Goal: Navigation & Orientation: Find specific page/section

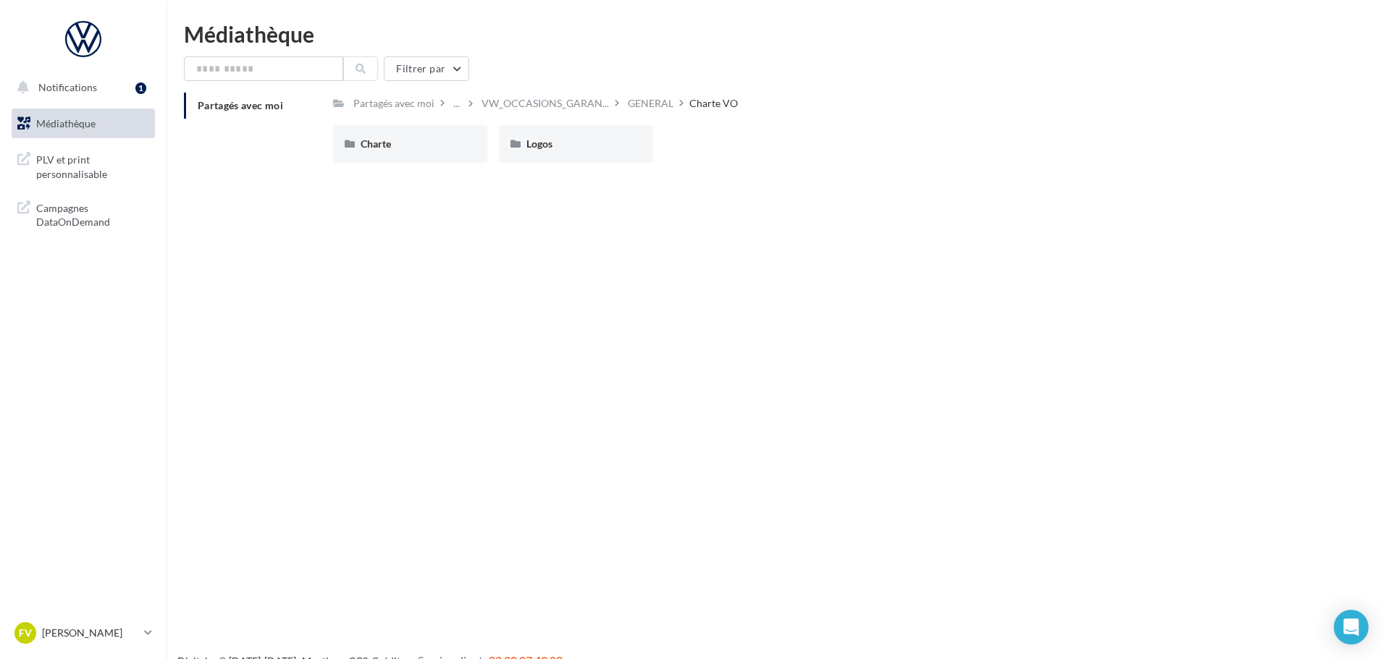
click at [84, 129] on span "Médiathèque" at bounding box center [65, 123] width 59 height 12
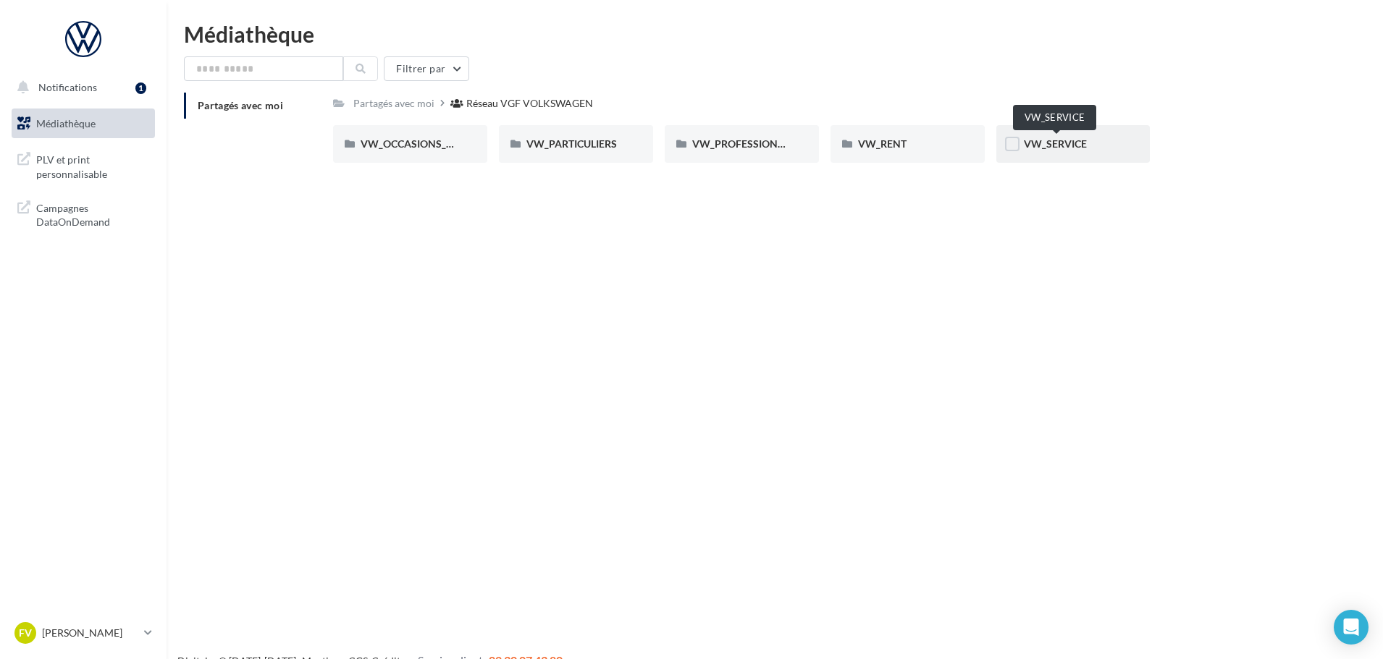
click at [1062, 150] on span "VW_SERVICE" at bounding box center [1055, 144] width 63 height 12
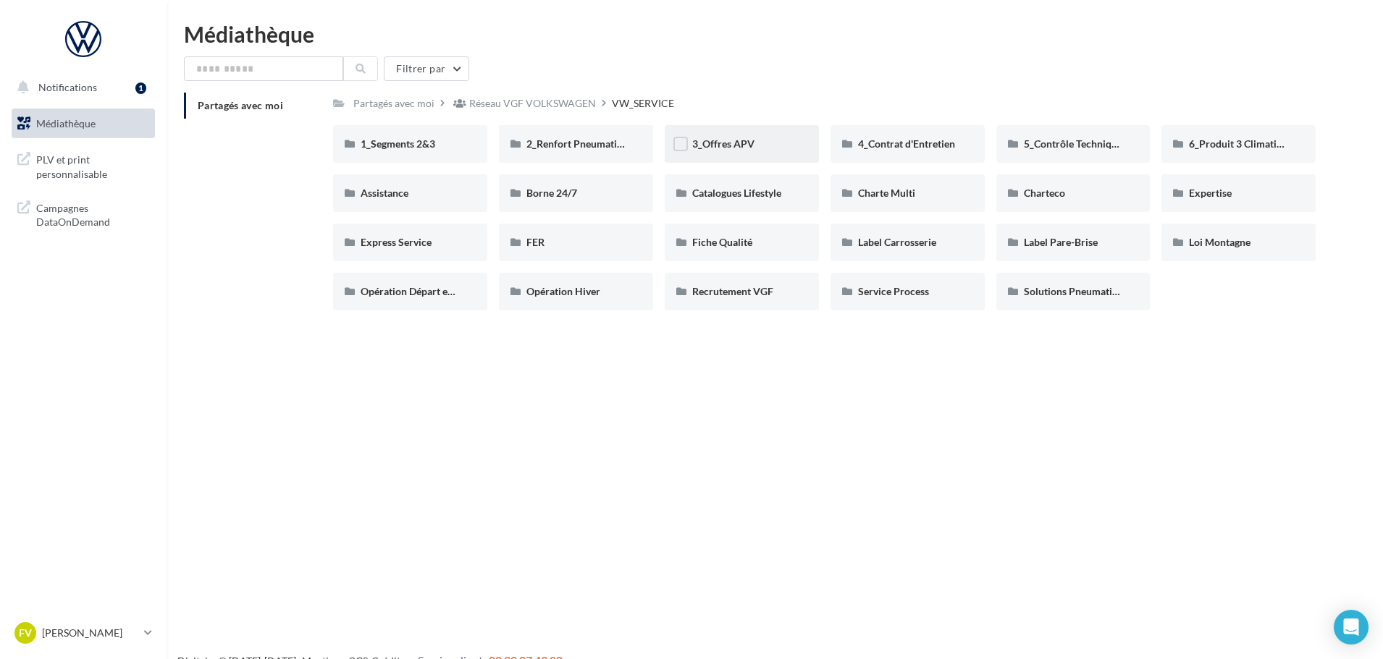
click at [749, 135] on div "3_Offres APV" at bounding box center [742, 144] width 154 height 38
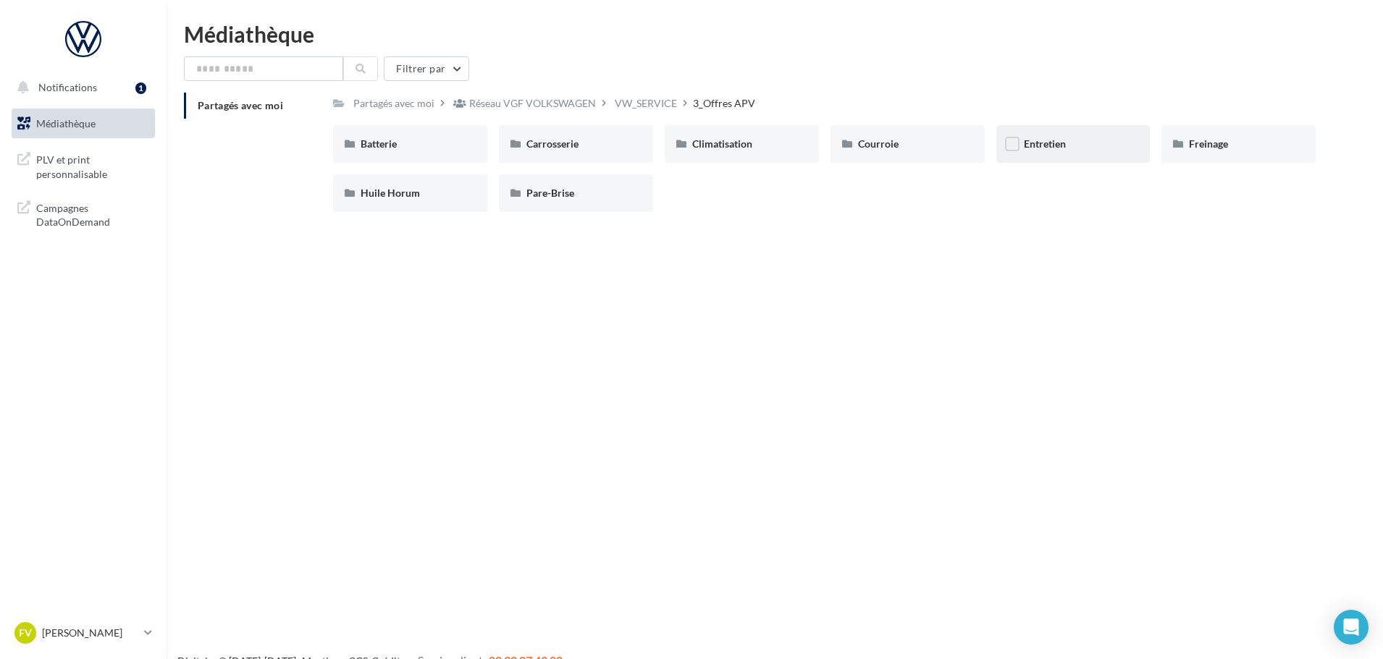
click at [1068, 138] on div "Entretien" at bounding box center [1073, 144] width 99 height 14
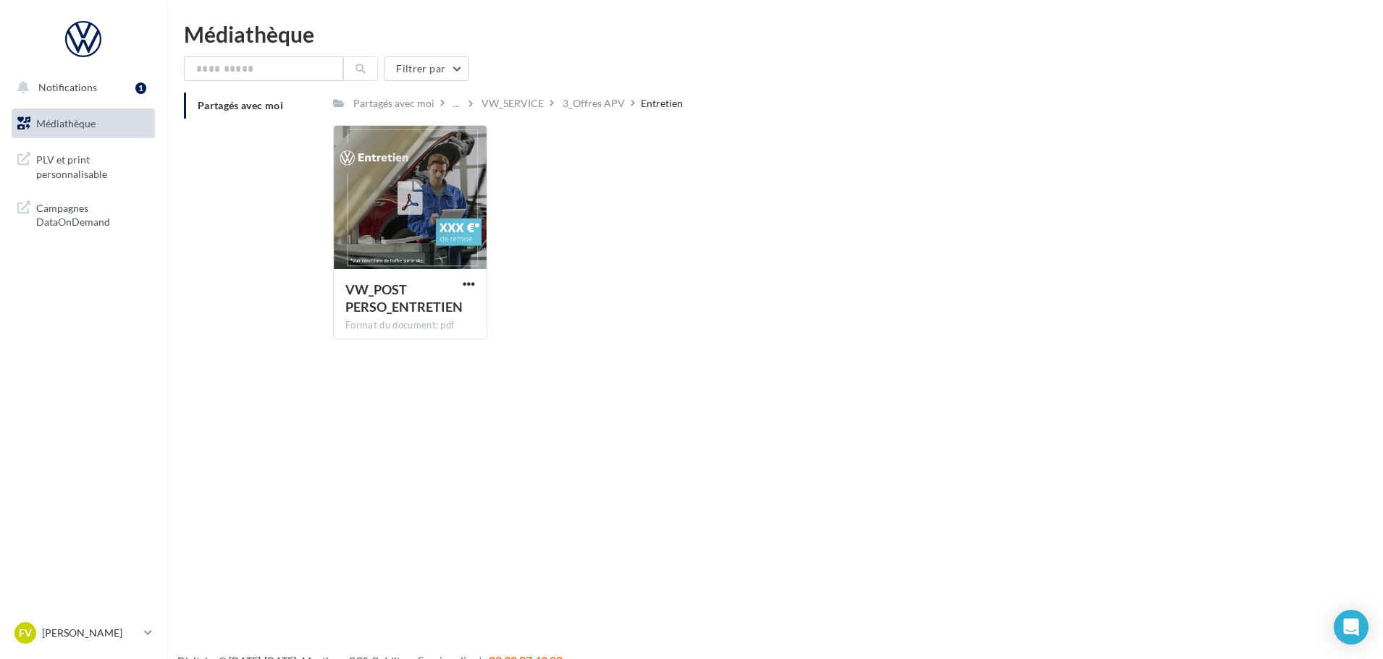
click at [57, 126] on span "Médiathèque" at bounding box center [65, 123] width 59 height 12
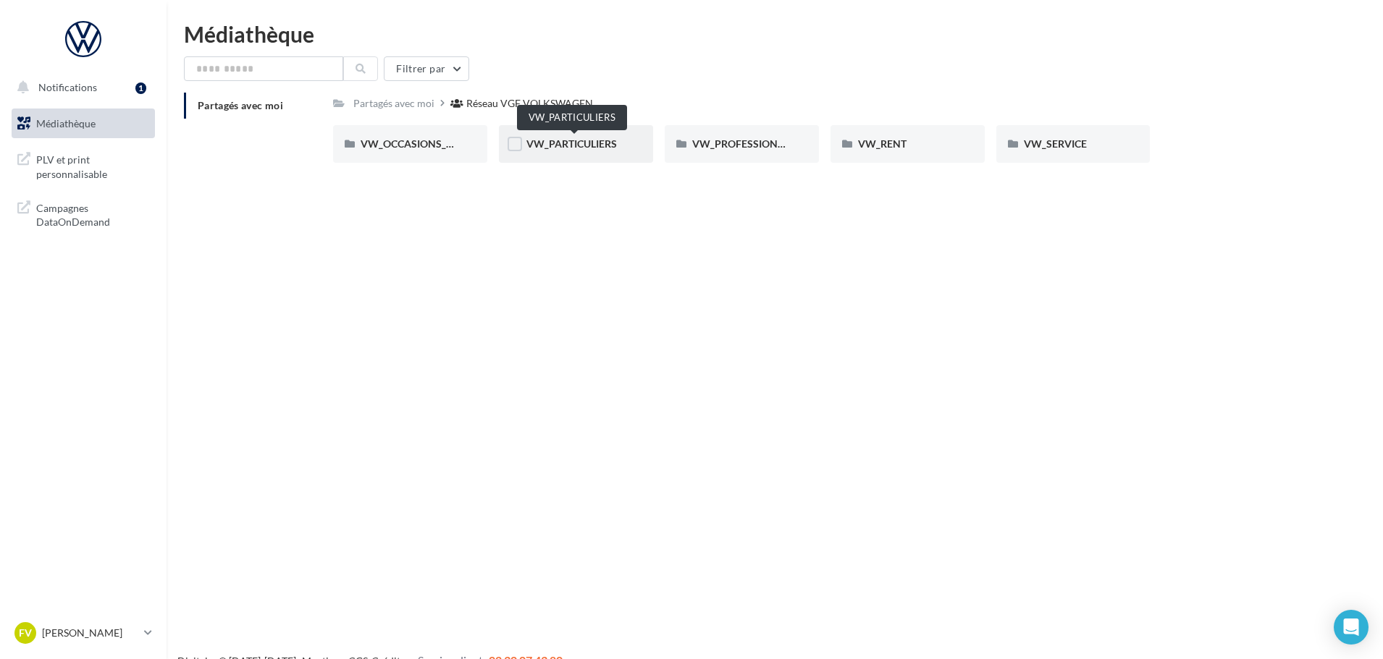
click at [573, 138] on span "VW_PARTICULIERS" at bounding box center [571, 144] width 90 height 12
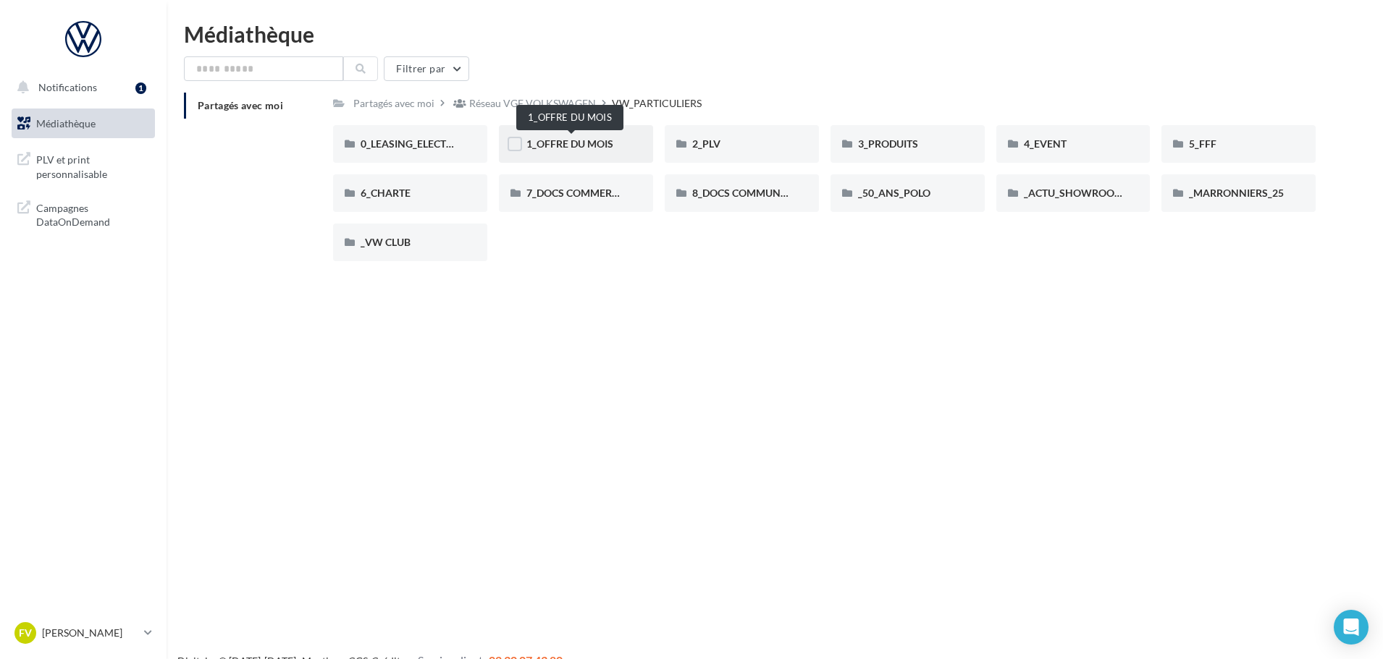
click at [562, 148] on span "1_OFFRE DU MOIS" at bounding box center [569, 144] width 87 height 12
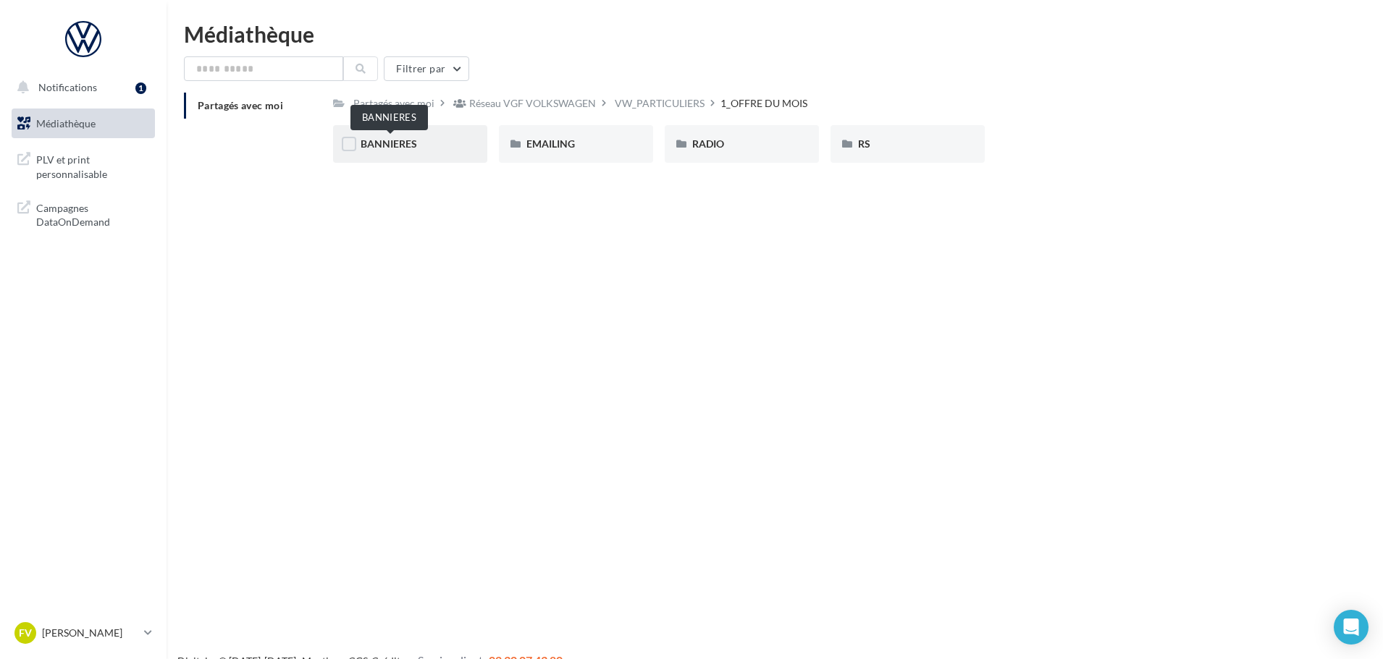
click at [402, 149] on span "BANNIERES" at bounding box center [389, 144] width 56 height 12
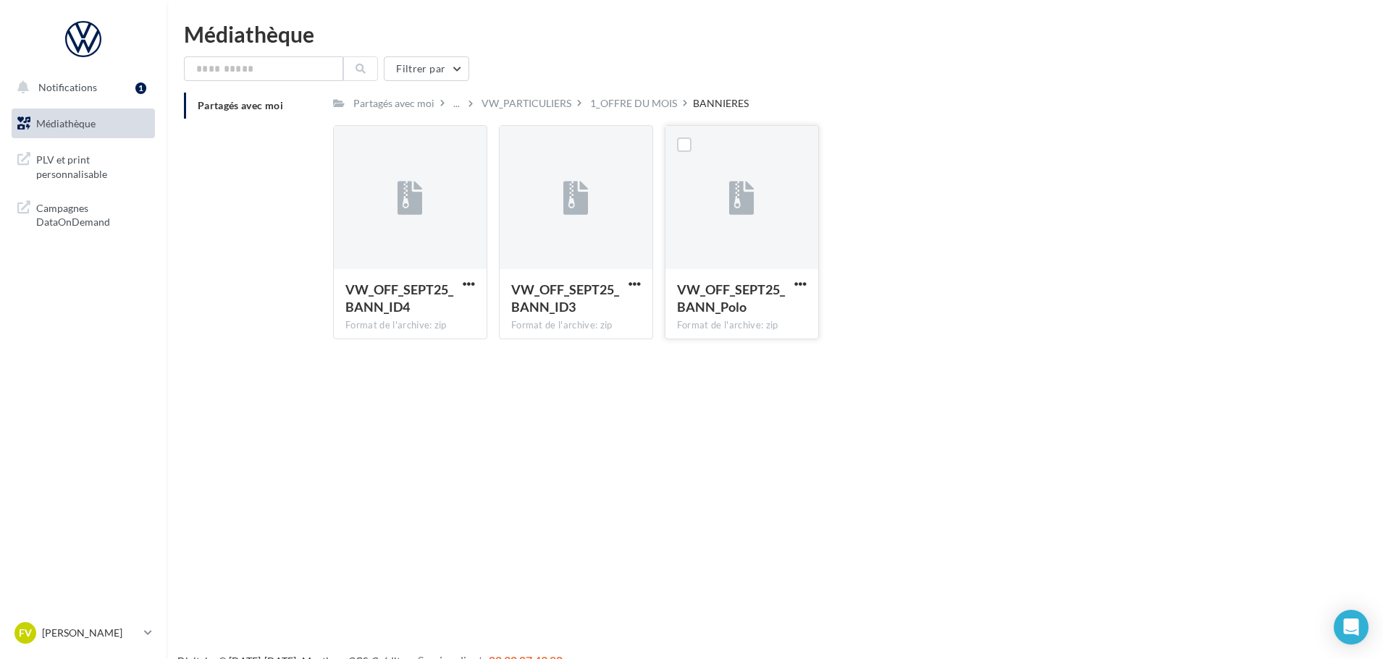
click at [788, 223] on div at bounding box center [741, 198] width 153 height 145
click at [402, 84] on div "Filtrer par Partagés avec moi Partagés avec moi ... VW_PARTICULIERS 1_OFFRE DU …" at bounding box center [774, 203] width 1181 height 295
click at [395, 93] on div "Partagés avec moi" at bounding box center [393, 103] width 87 height 21
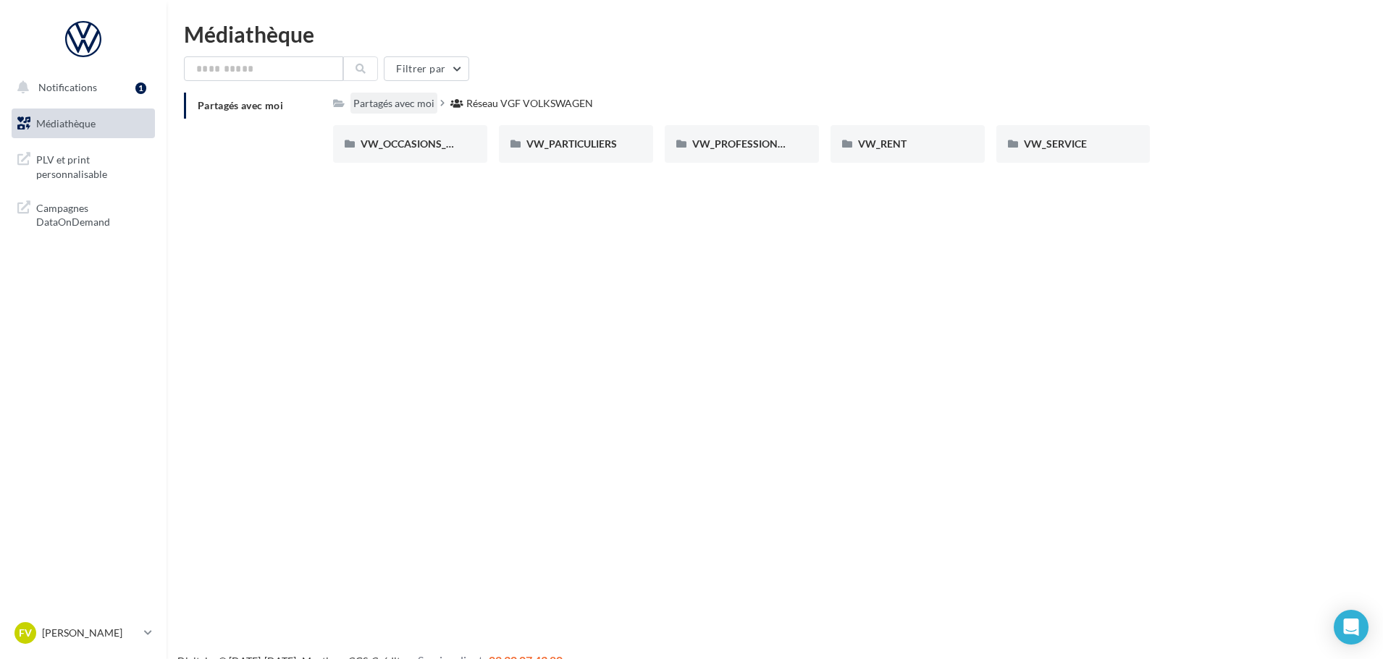
click at [375, 104] on div "Partagés avec moi" at bounding box center [393, 103] width 81 height 14
click at [1020, 156] on div "VW_SERVICE" at bounding box center [1073, 144] width 154 height 38
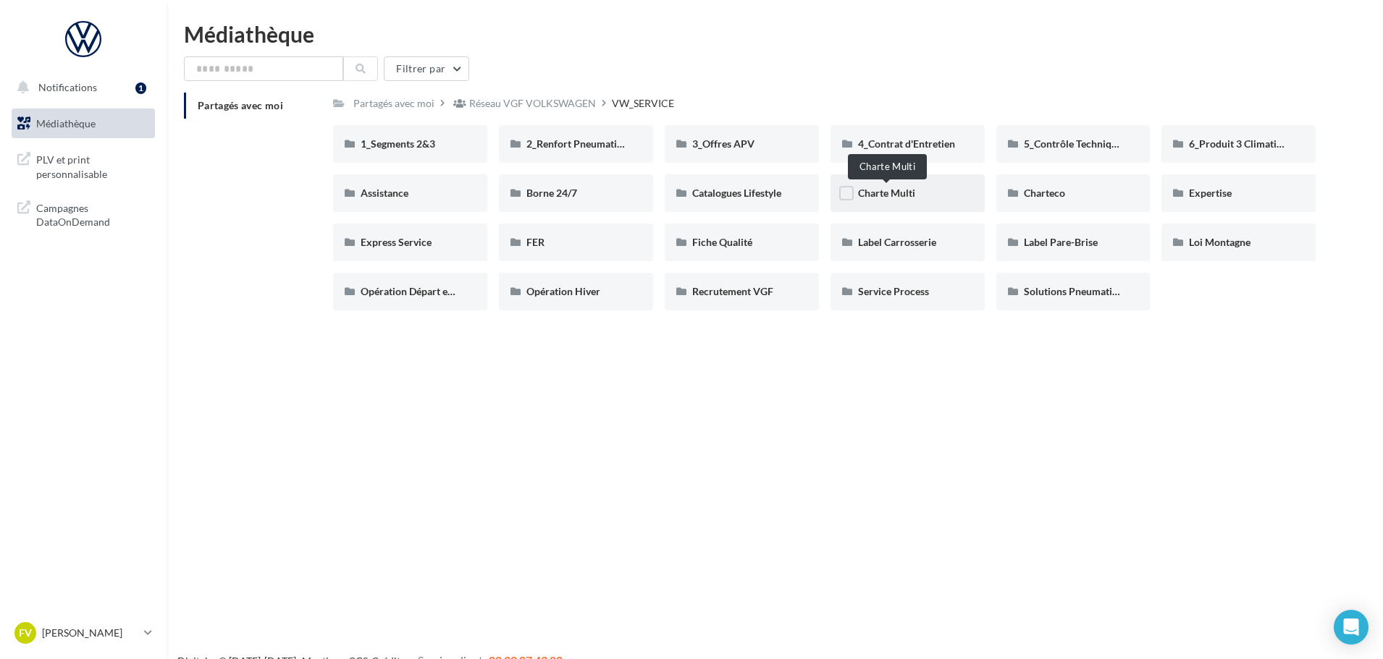
click at [880, 191] on span "Charte Multi" at bounding box center [886, 193] width 57 height 12
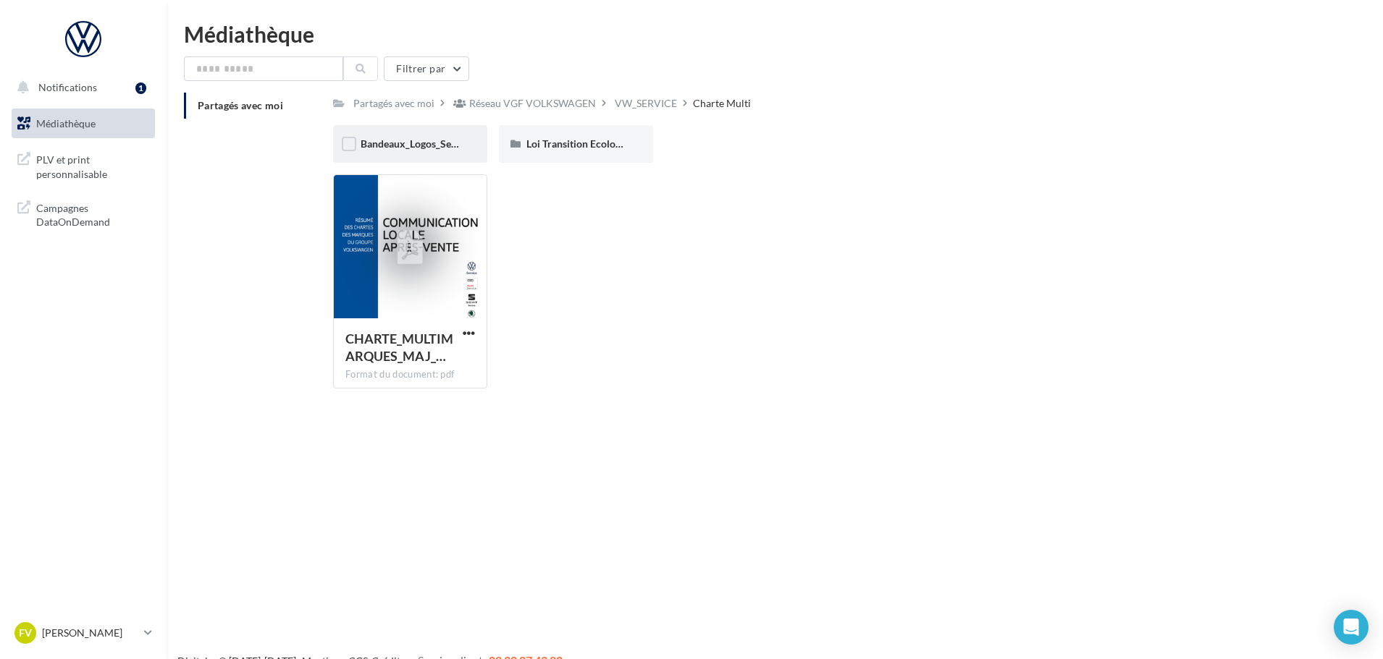
click at [438, 140] on span "Bandeaux_Logos_Service" at bounding box center [417, 144] width 113 height 12
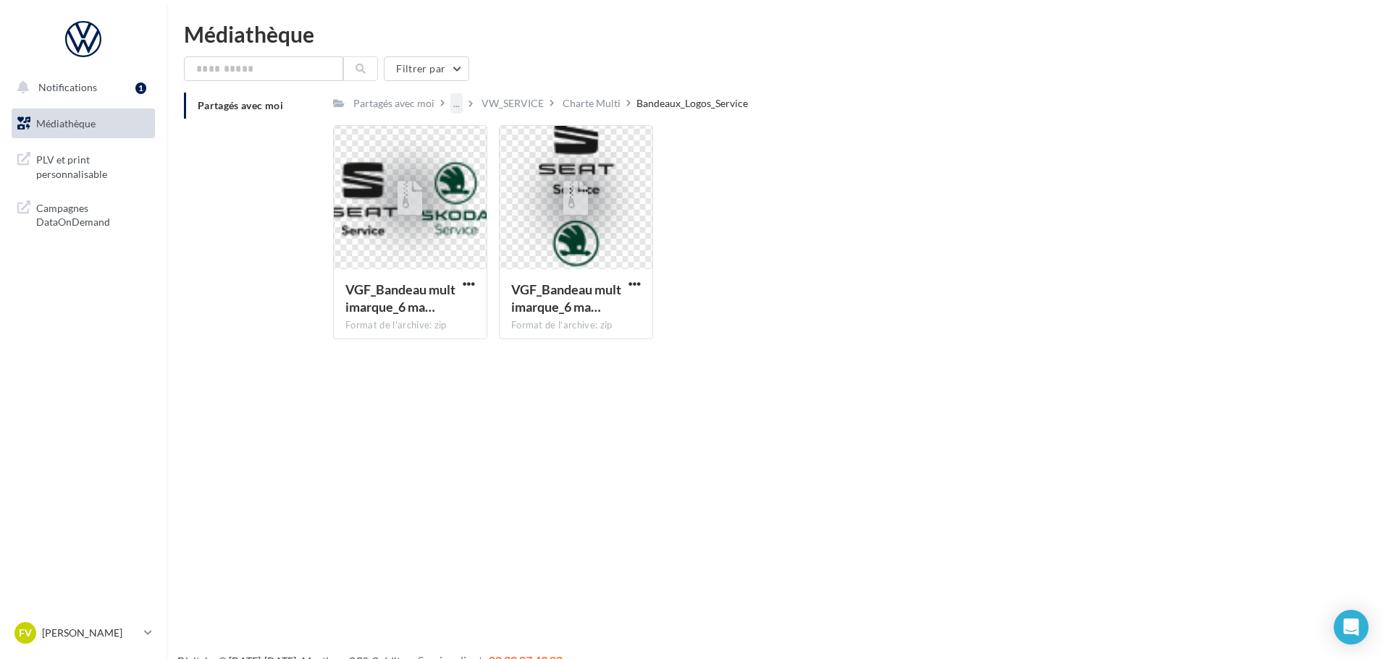
click at [463, 109] on div "..." at bounding box center [456, 103] width 12 height 20
click at [505, 98] on div "VW_SERVICE" at bounding box center [512, 103] width 62 height 14
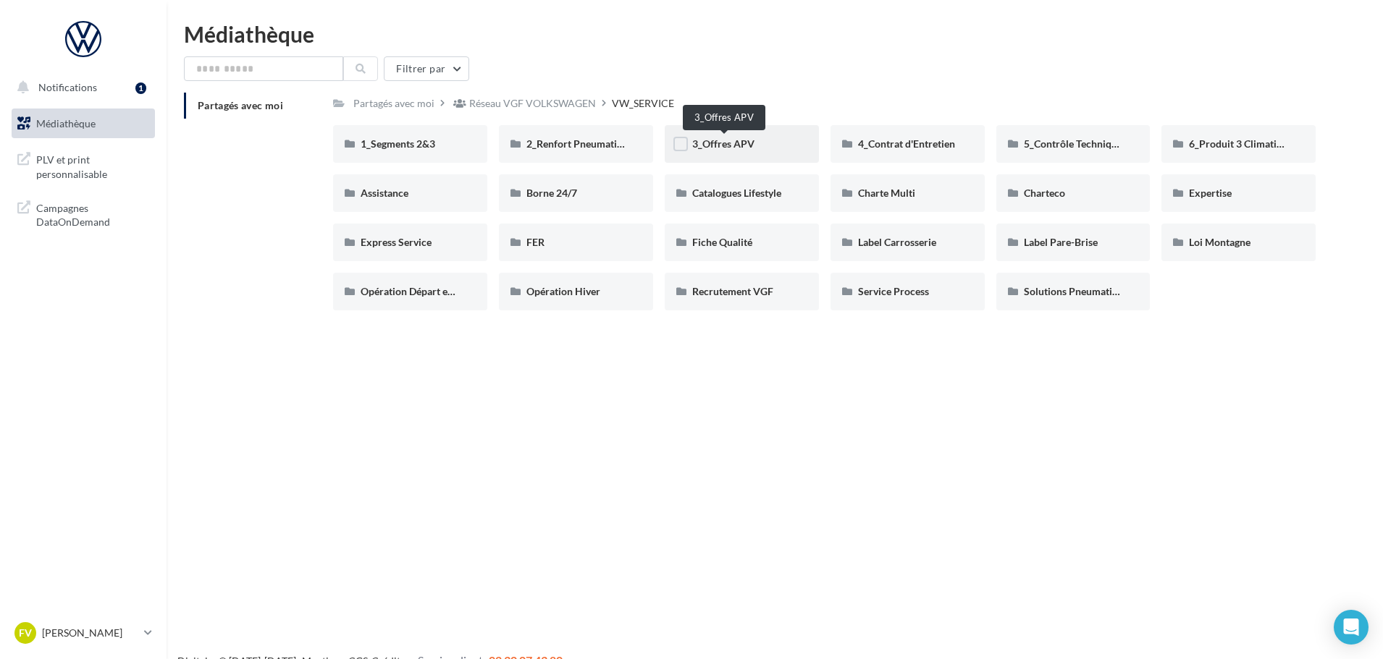
click at [731, 144] on span "3_Offres APV" at bounding box center [723, 144] width 62 height 12
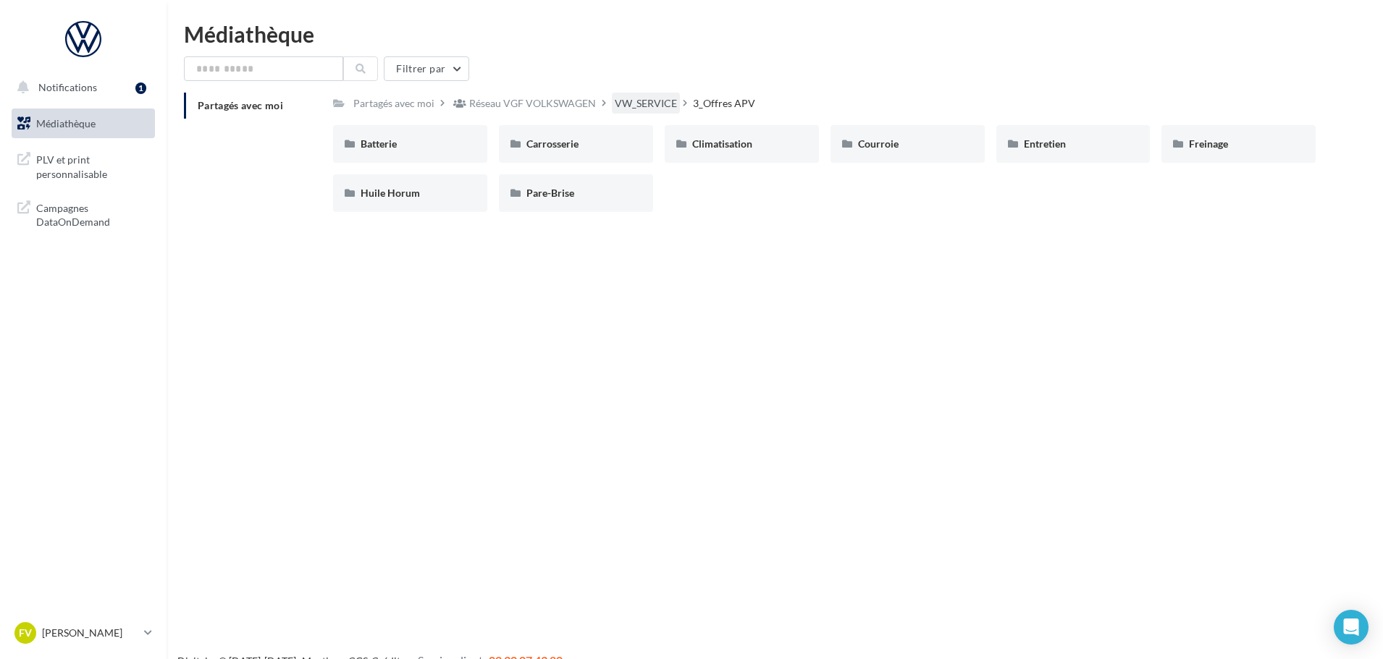
click at [650, 105] on div "VW_SERVICE" at bounding box center [646, 103] width 62 height 14
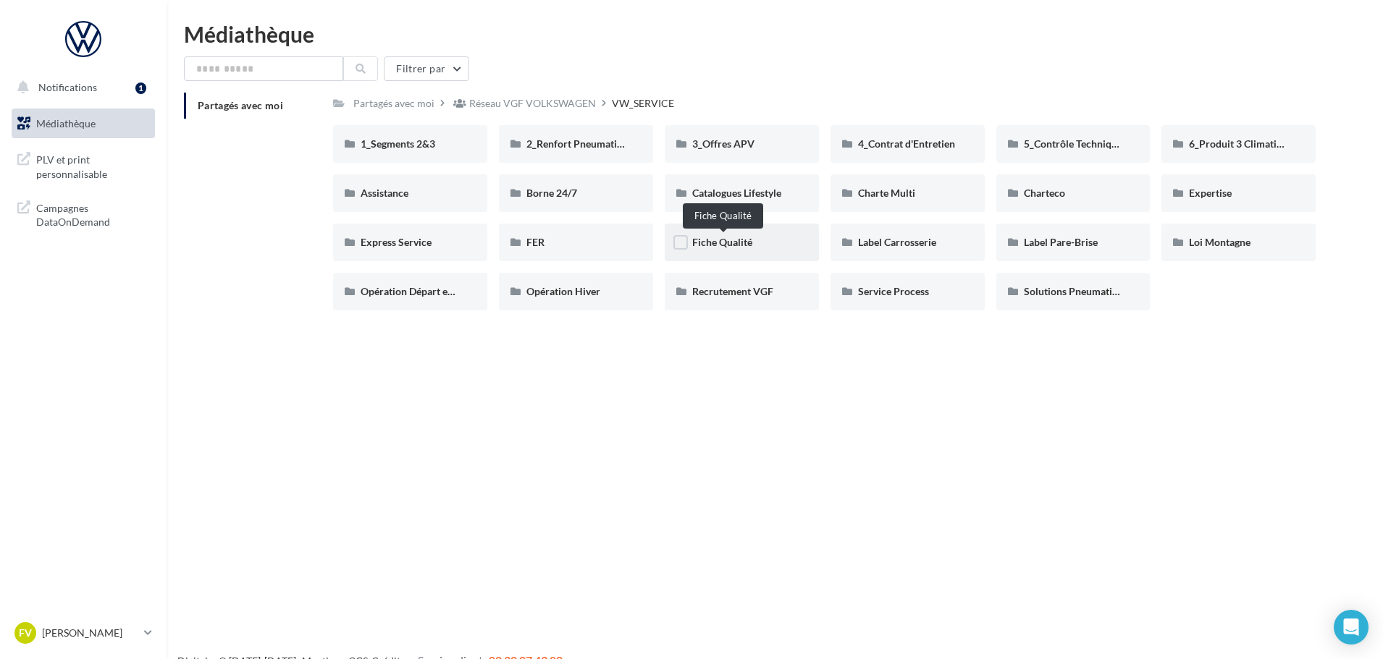
click at [728, 248] on span "Fiche Qualité" at bounding box center [722, 242] width 60 height 12
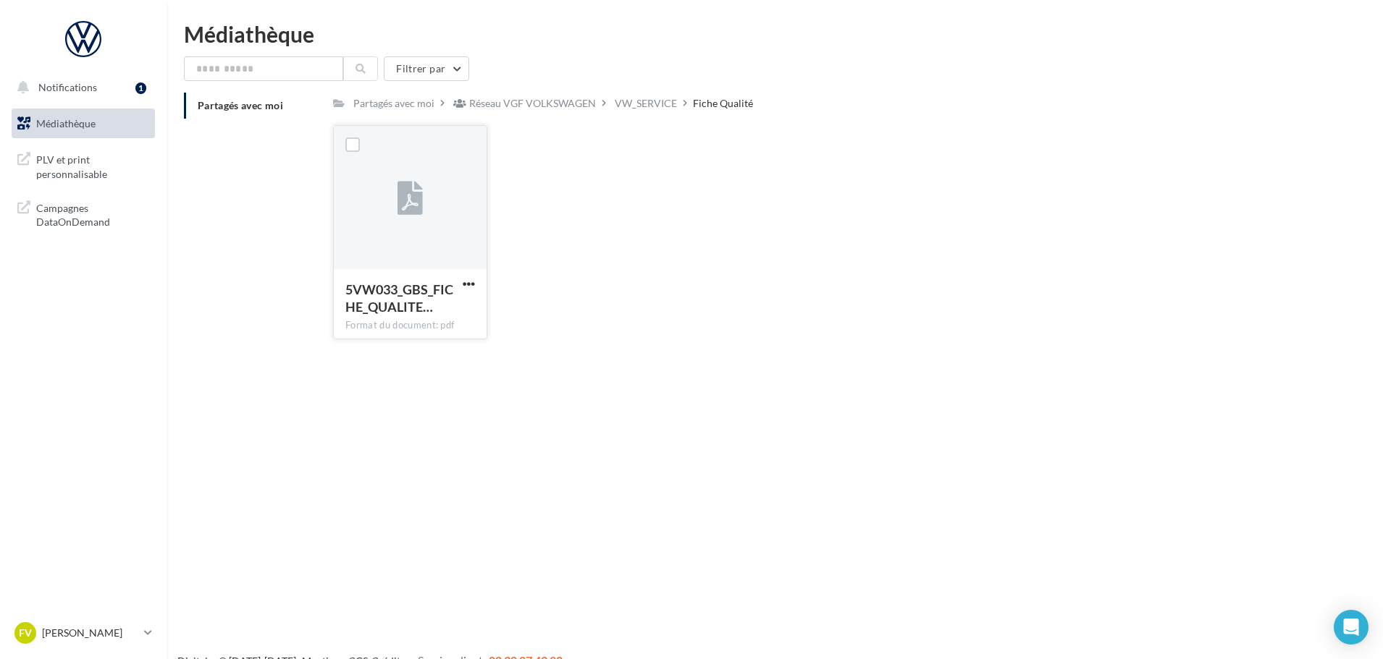
click at [380, 222] on div at bounding box center [410, 198] width 153 height 145
click at [374, 238] on div at bounding box center [410, 198] width 153 height 145
click at [505, 102] on div "Réseau VGF VOLKSWAGEN" at bounding box center [532, 103] width 127 height 14
